Goal: Information Seeking & Learning: Learn about a topic

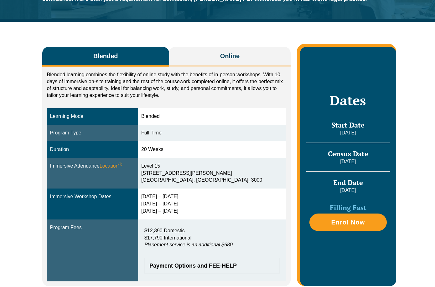
scroll to position [94, 0]
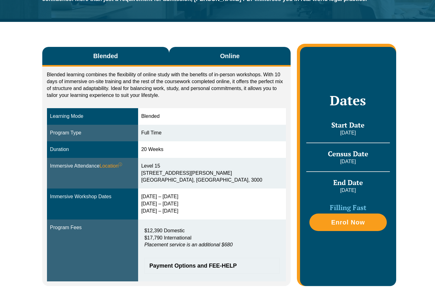
click at [235, 52] on span "Online" at bounding box center [229, 56] width 19 height 9
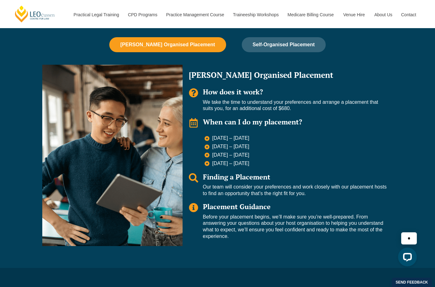
scroll to position [438, 0]
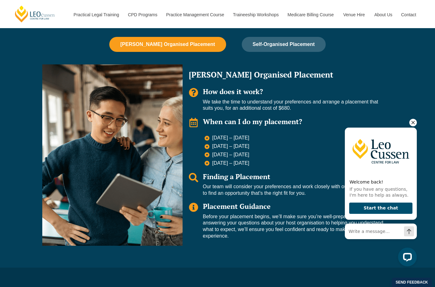
click at [411, 124] on icon "Hide greeting" at bounding box center [413, 123] width 8 height 8
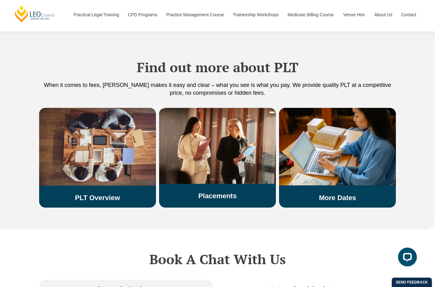
scroll to position [1064, 0]
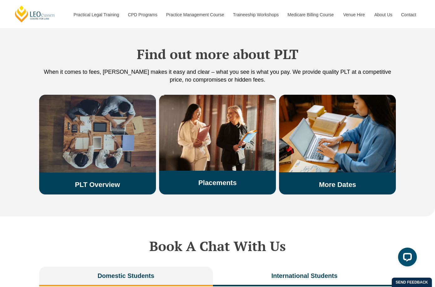
click at [131, 181] on h3 "PLT Overview" at bounding box center [97, 185] width 117 height 8
click at [112, 181] on link "PLT Overview" at bounding box center [97, 185] width 45 height 8
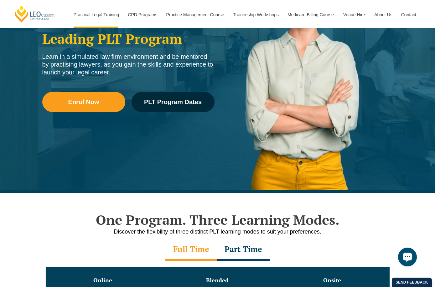
scroll to position [31, 0]
